Goal: Task Accomplishment & Management: Use online tool/utility

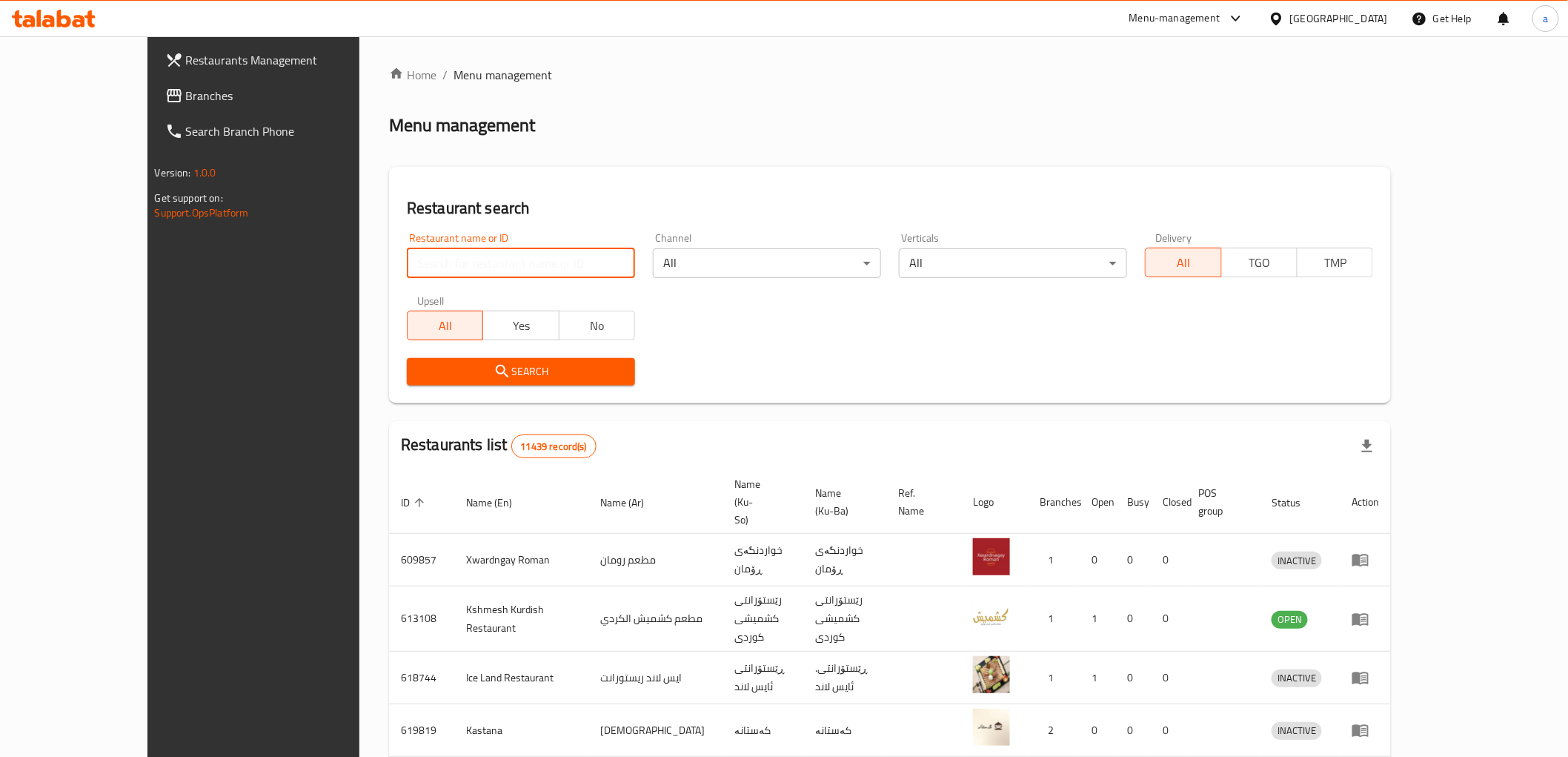
drag, startPoint x: 0, startPoint y: 0, endPoint x: 376, endPoint y: 255, distance: 454.3
click at [407, 255] on input "search" at bounding box center [521, 263] width 228 height 30
paste input "[PERSON_NAME] Chicken"
type input "[PERSON_NAME] Chicken"
click at [419, 364] on span "Search" at bounding box center [521, 372] width 204 height 19
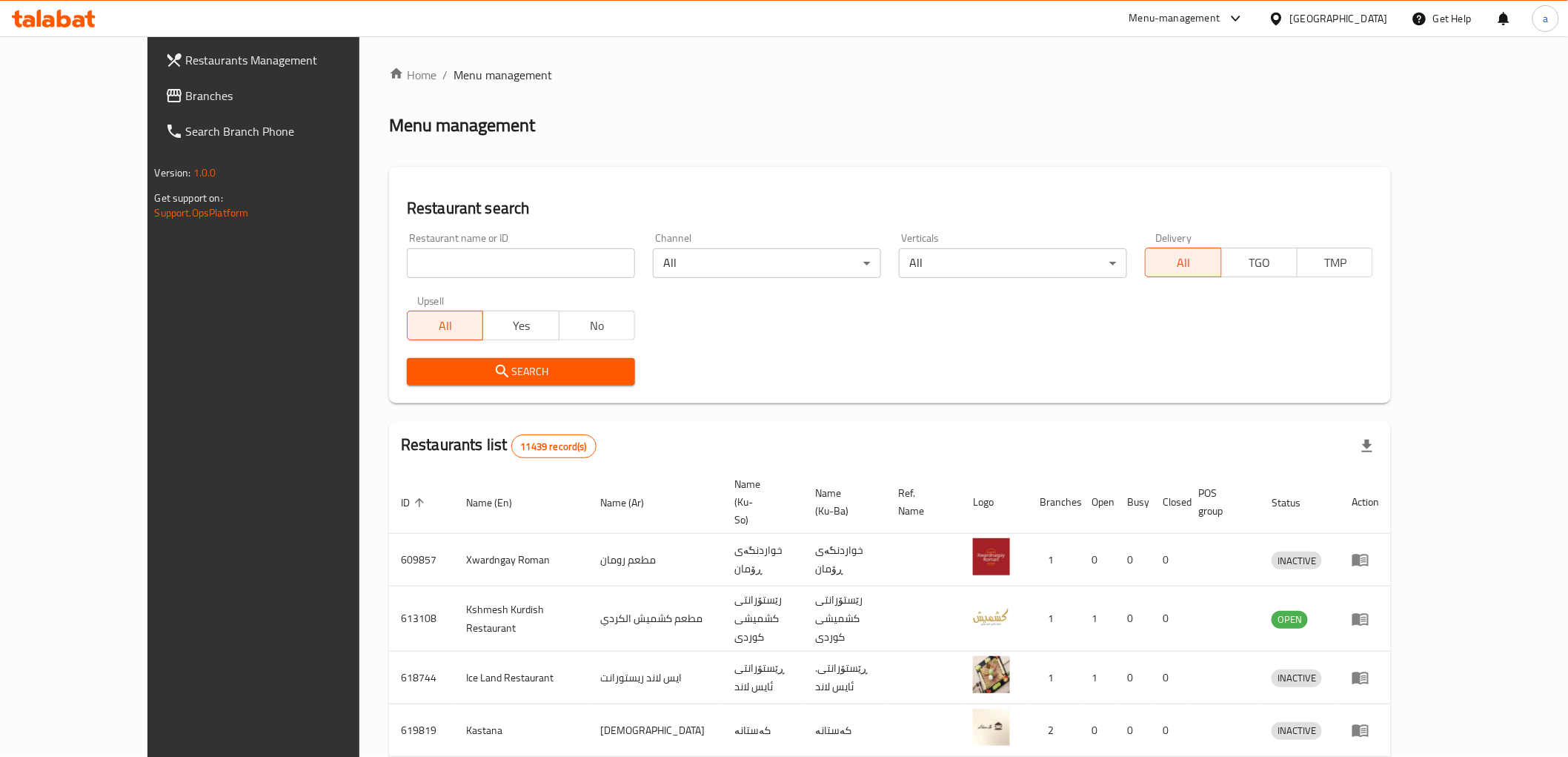
click at [430, 249] on input "search" at bounding box center [521, 263] width 228 height 30
paste input "[PERSON_NAME] Chicken"
type input "[PERSON_NAME] Chicken"
click at [419, 372] on span "Search" at bounding box center [521, 372] width 204 height 19
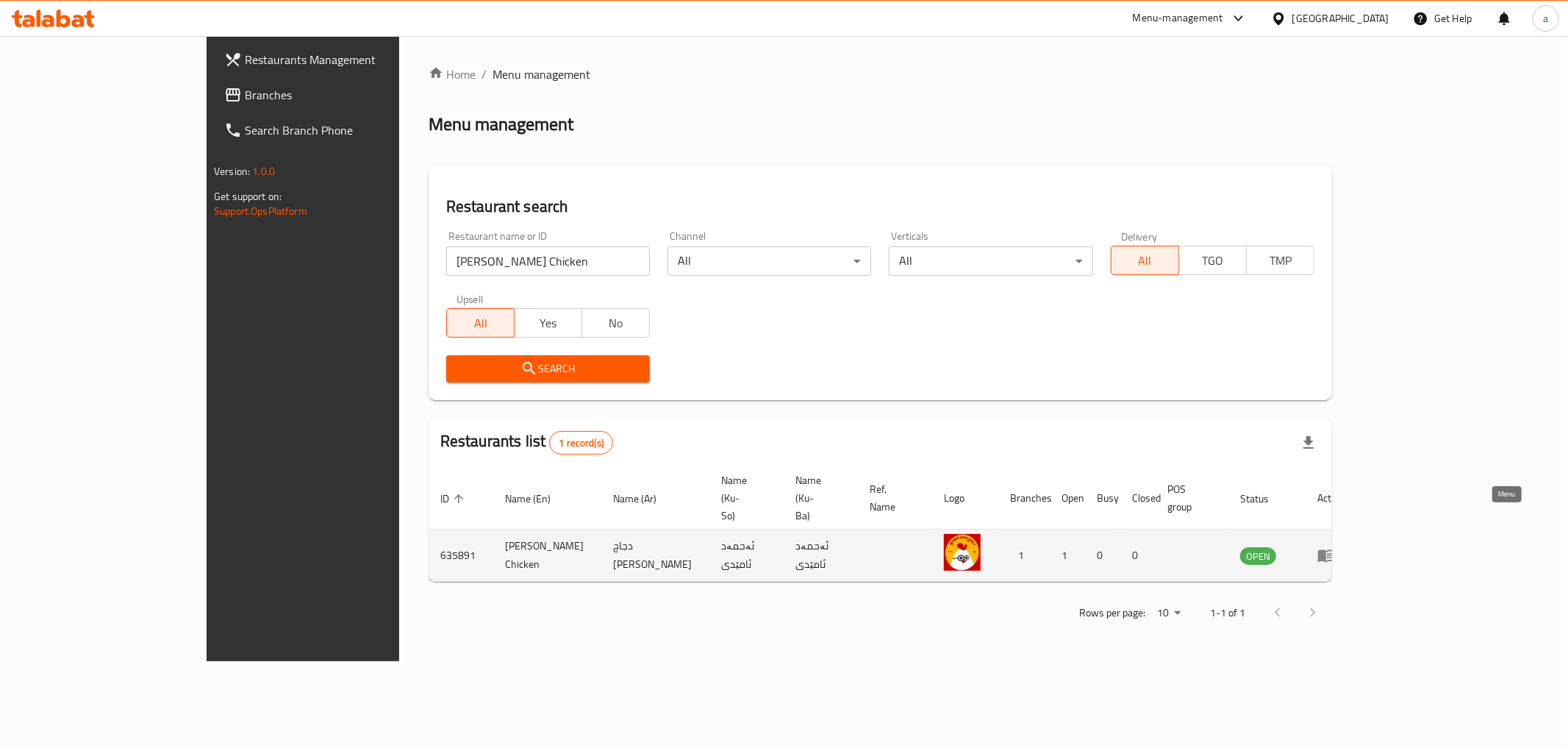
click at [1332, 553] on icon "enhanced table" at bounding box center [1329, 556] width 5 height 6
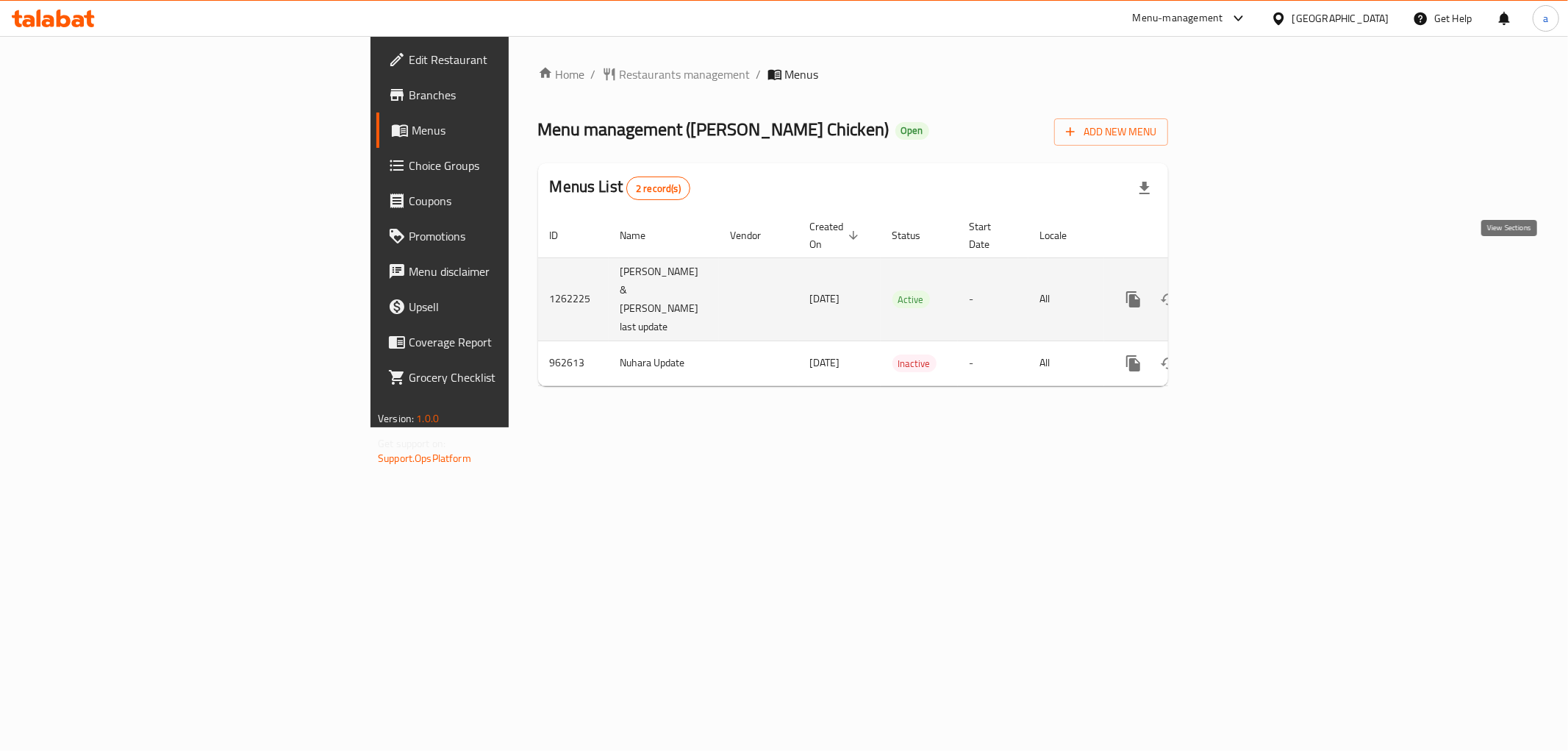
click at [1248, 291] on icon "enhanced table" at bounding box center [1239, 299] width 18 height 18
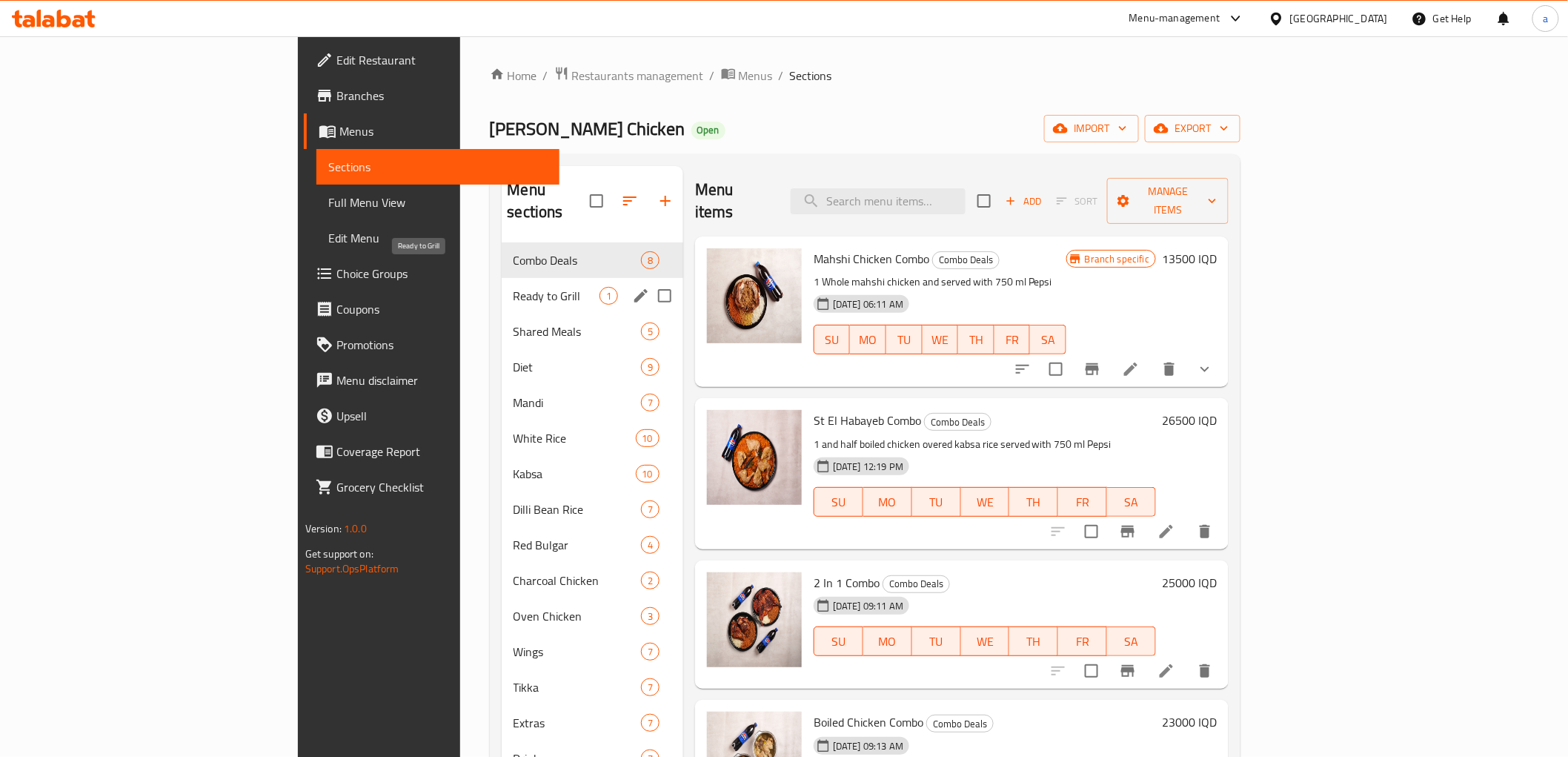
click at [514, 287] on span "Ready to Grill" at bounding box center [556, 295] width 86 height 18
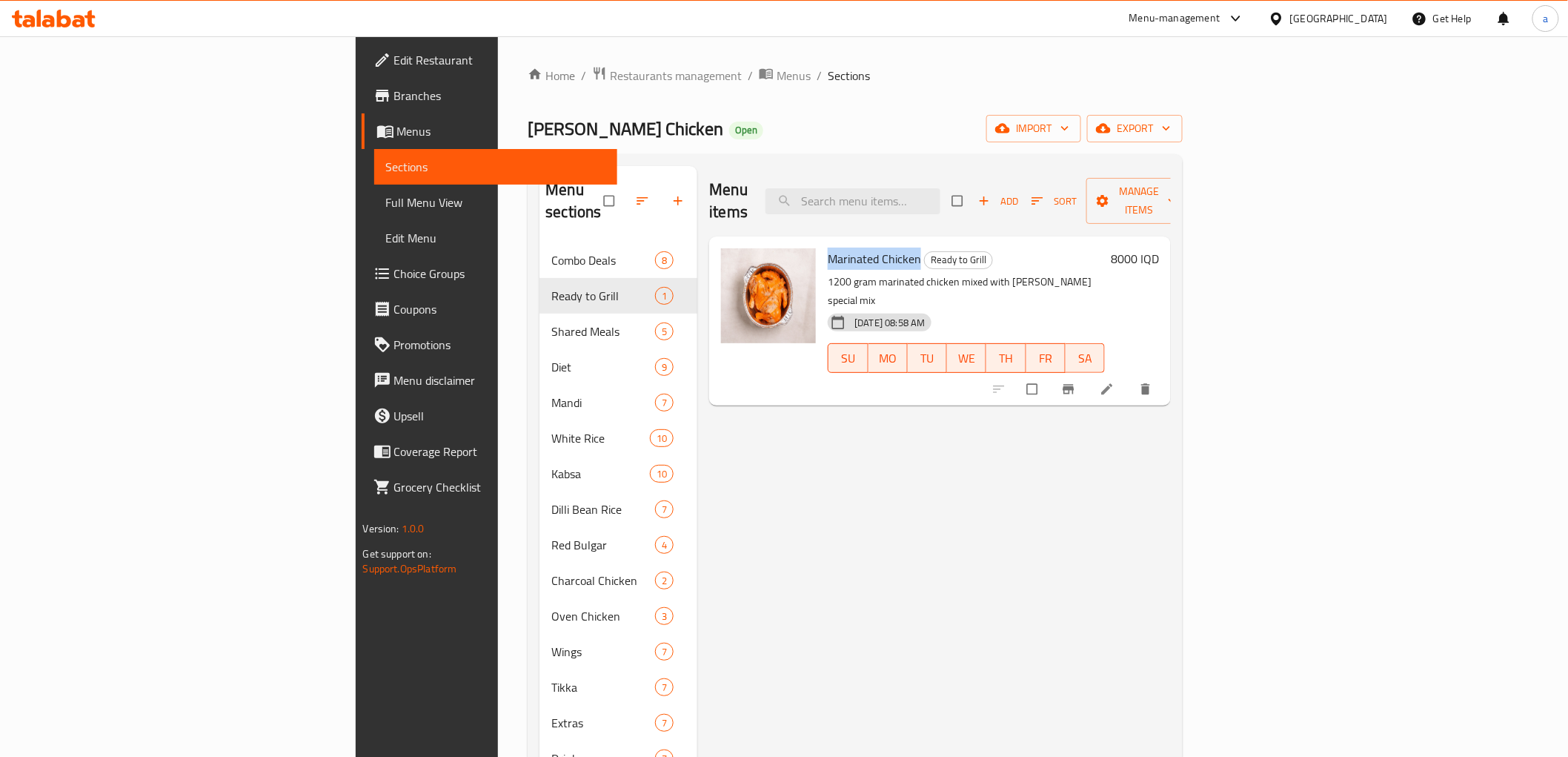
drag, startPoint x: 737, startPoint y: 233, endPoint x: 828, endPoint y: 226, distance: 91.3
click at [828, 242] on div "Marinated Chicken Ready to Grill 1200 gram marinated chicken mixed with Ahmed A…" at bounding box center [967, 321] width 289 height 157
copy span "Marinated Chicken"
click at [386, 206] on span "Full Menu View" at bounding box center [496, 202] width 219 height 18
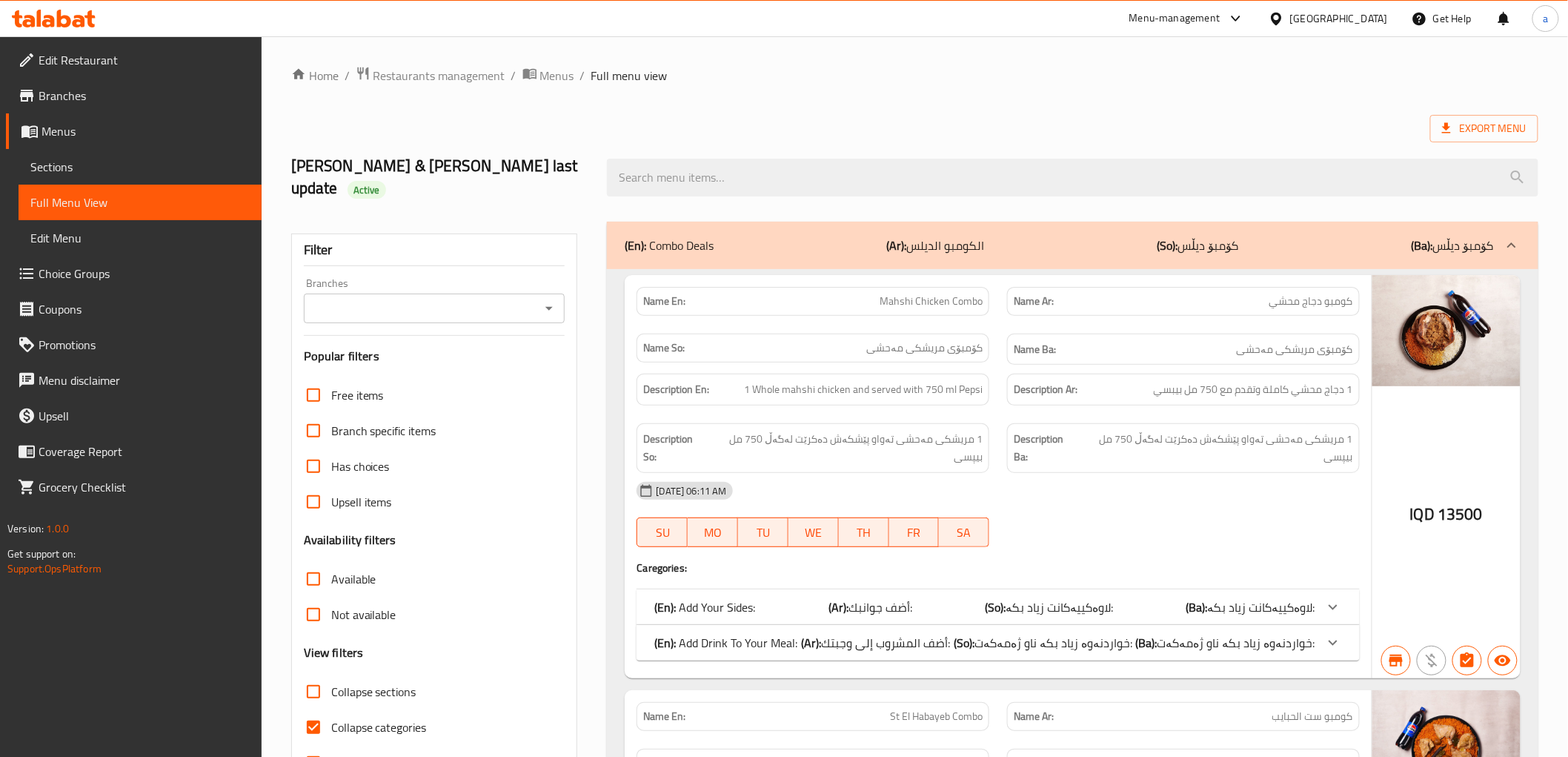
click at [535, 294] on div "Branches" at bounding box center [434, 309] width 262 height 30
click at [550, 294] on div "Branches" at bounding box center [434, 309] width 262 height 30
click at [558, 299] on icon "Open" at bounding box center [549, 308] width 18 height 18
click at [528, 342] on li "Ahmed Amedi Chicken, Gre Base" at bounding box center [434, 350] width 262 height 26
type input "Ahmed Amedi Chicken, Gre Base"
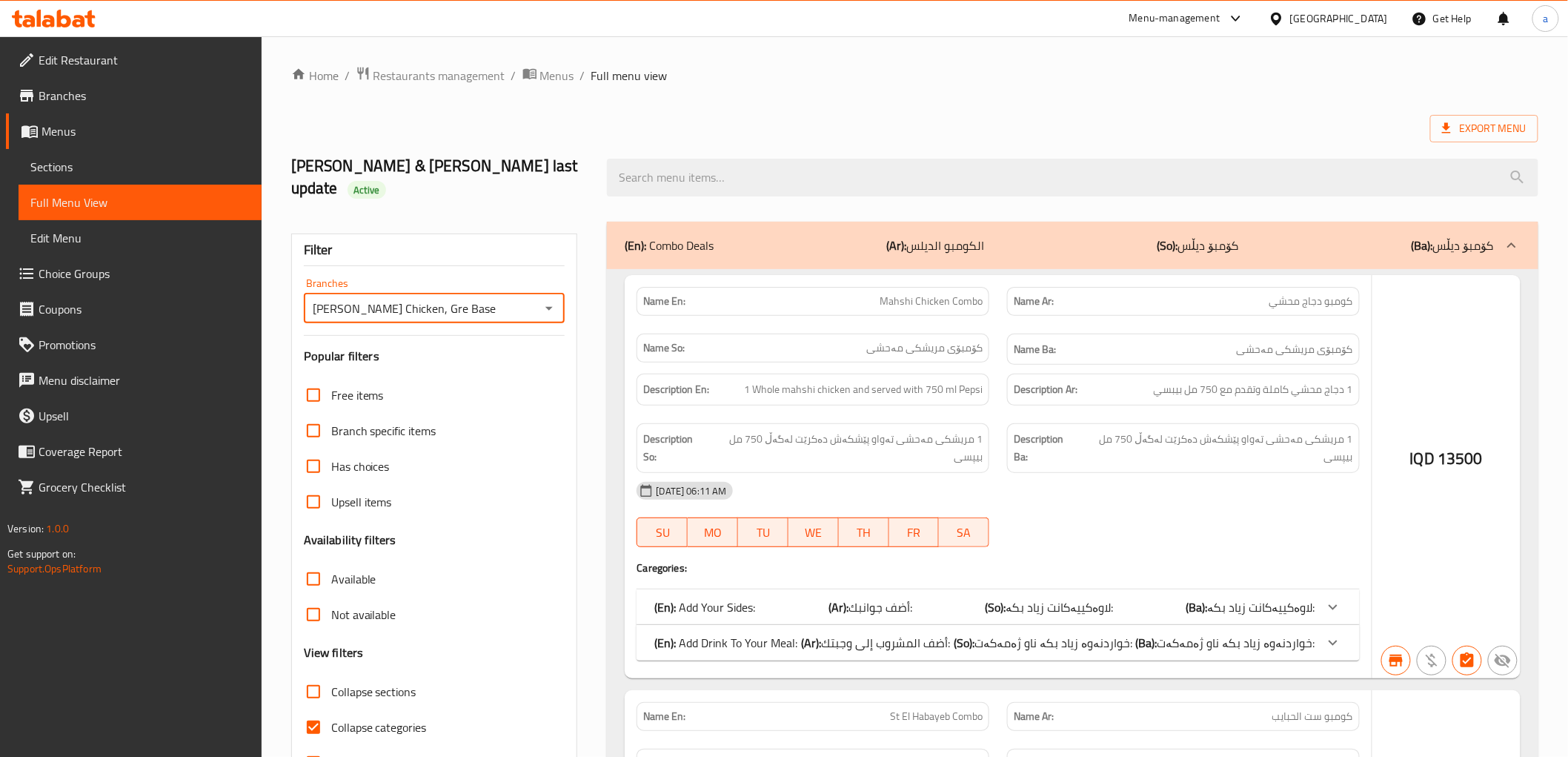
click at [775, 170] on div at bounding box center [784, 378] width 1568 height 757
click at [779, 144] on div at bounding box center [784, 378] width 1568 height 757
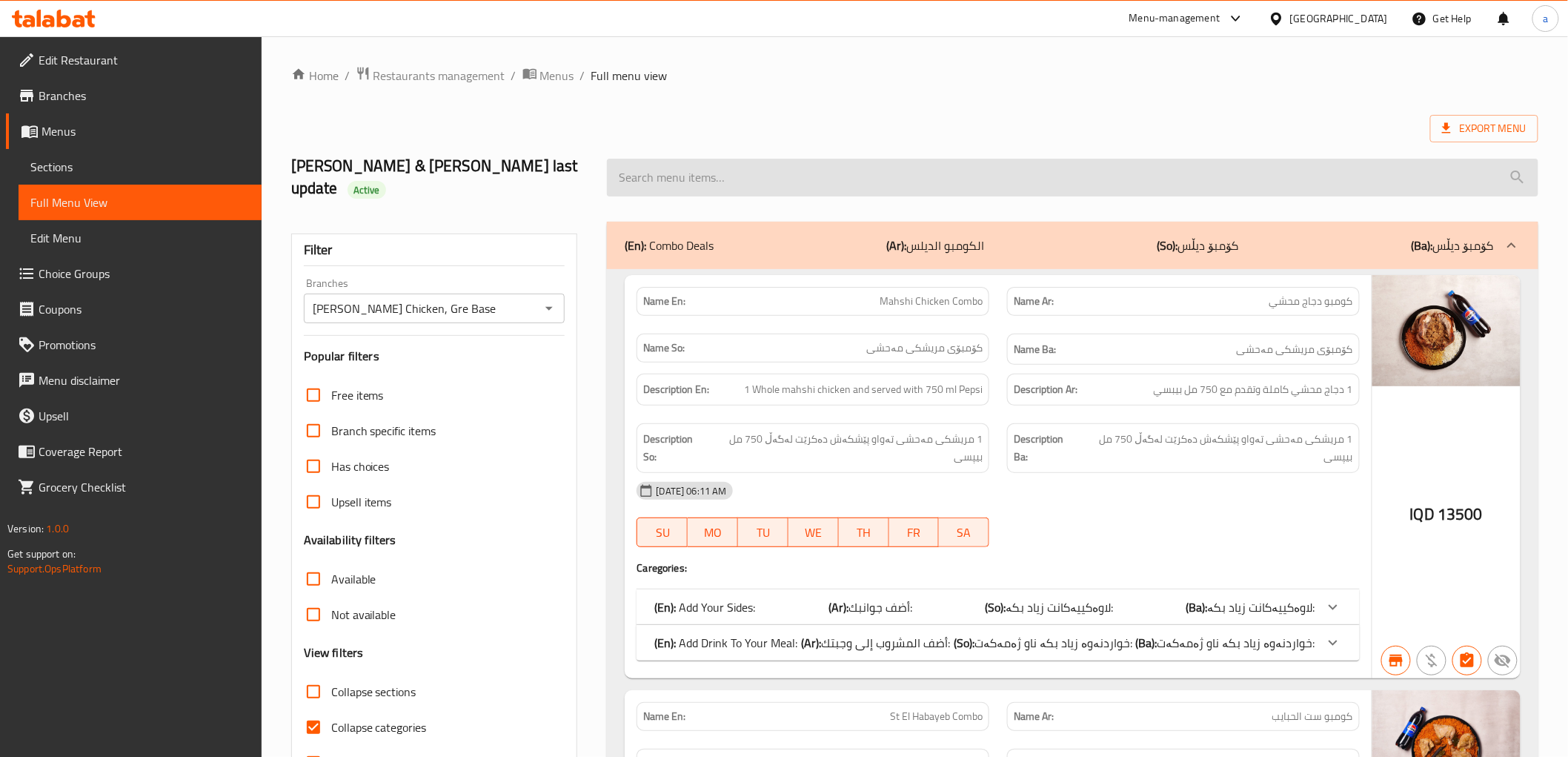
click at [716, 168] on input "search" at bounding box center [1072, 177] width 931 height 38
paste input "Marinated Chicken"
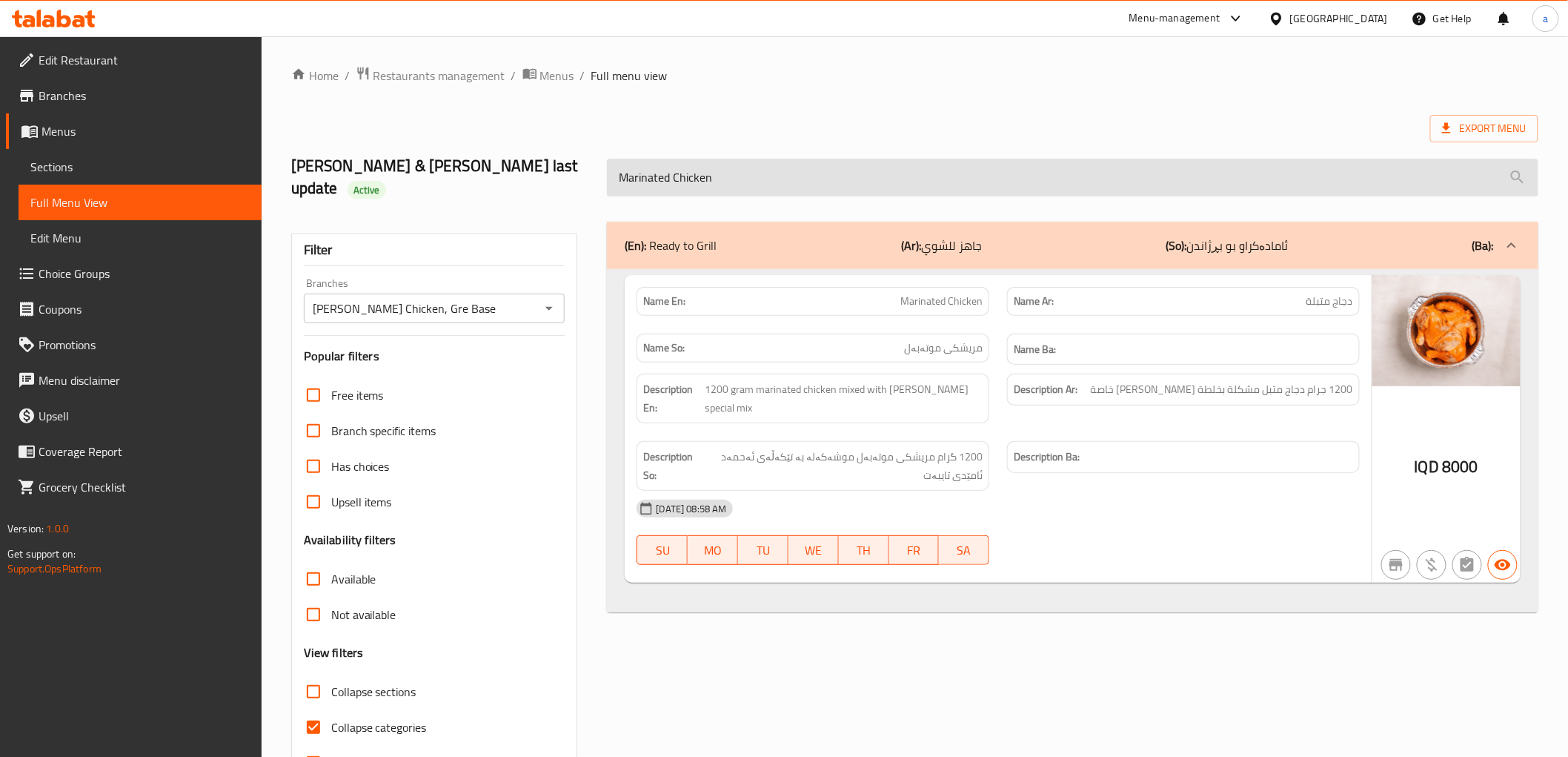
type input "Marinated Chicken"
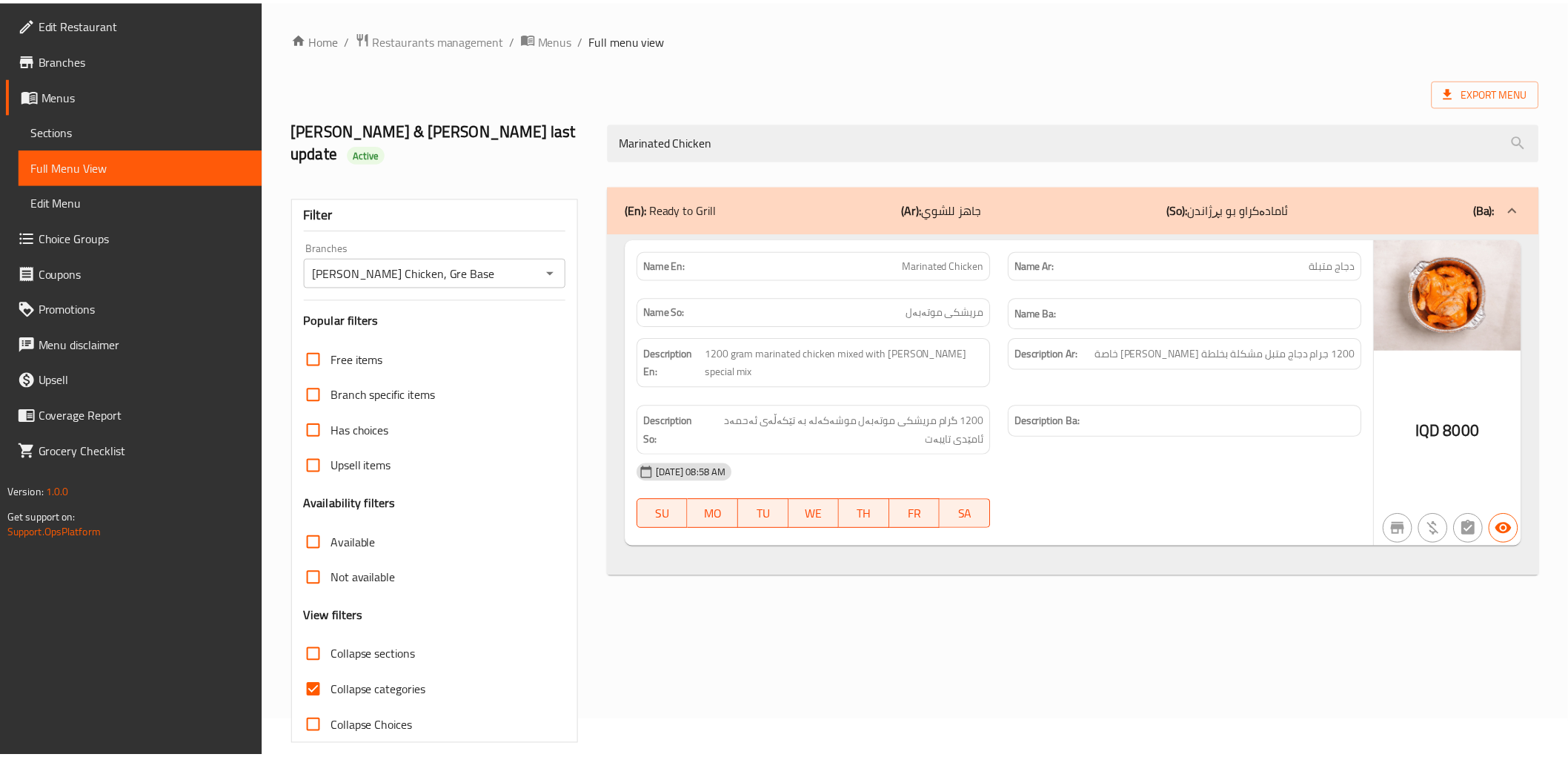
scroll to position [32, 0]
